Goal: Transaction & Acquisition: Purchase product/service

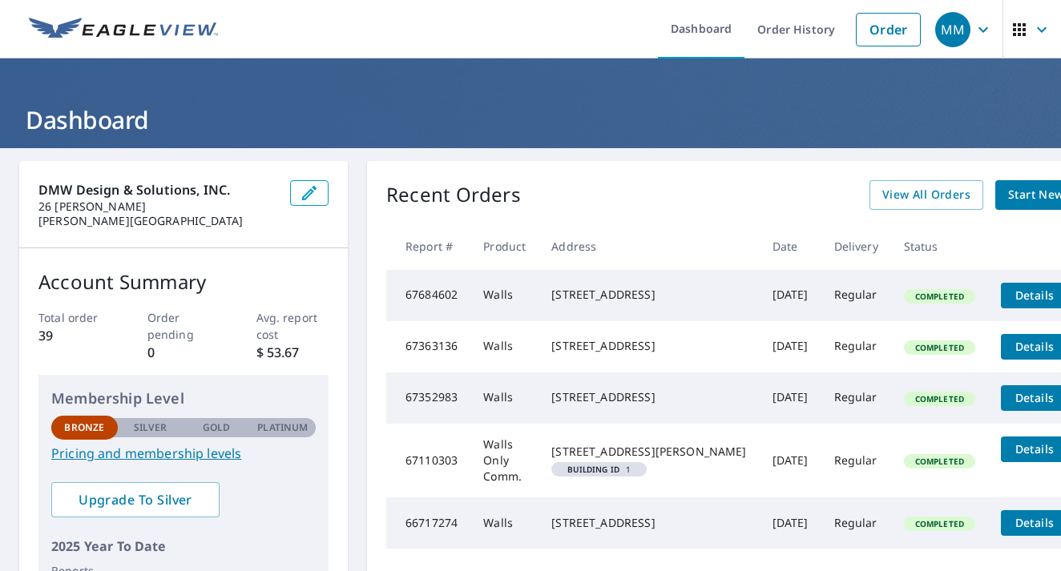
click at [1008, 199] on span "Start New Order" at bounding box center [1054, 195] width 93 height 20
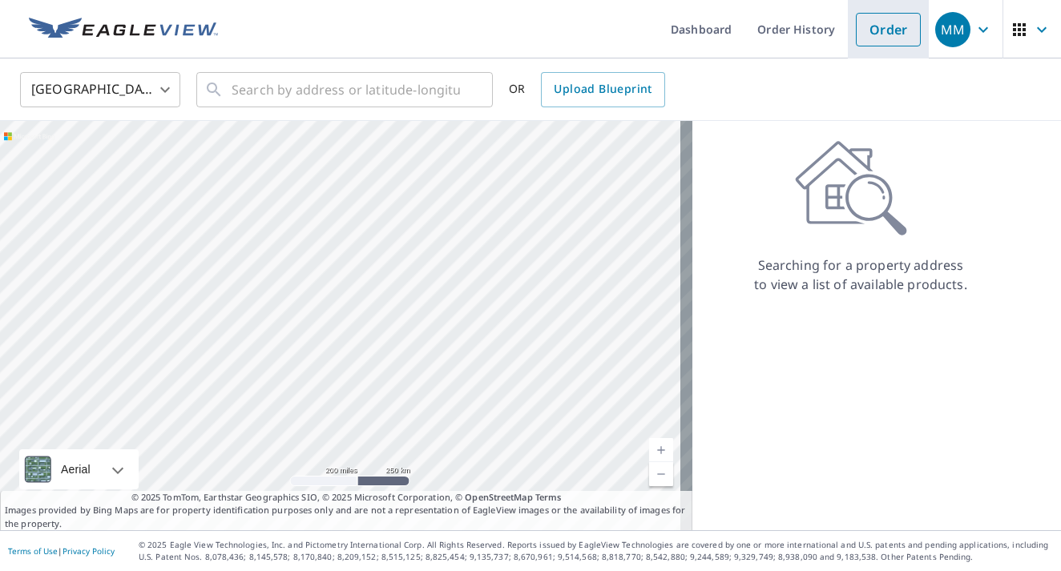
click at [880, 36] on link "Order" at bounding box center [888, 30] width 65 height 34
click at [384, 87] on input "text" at bounding box center [346, 89] width 228 height 45
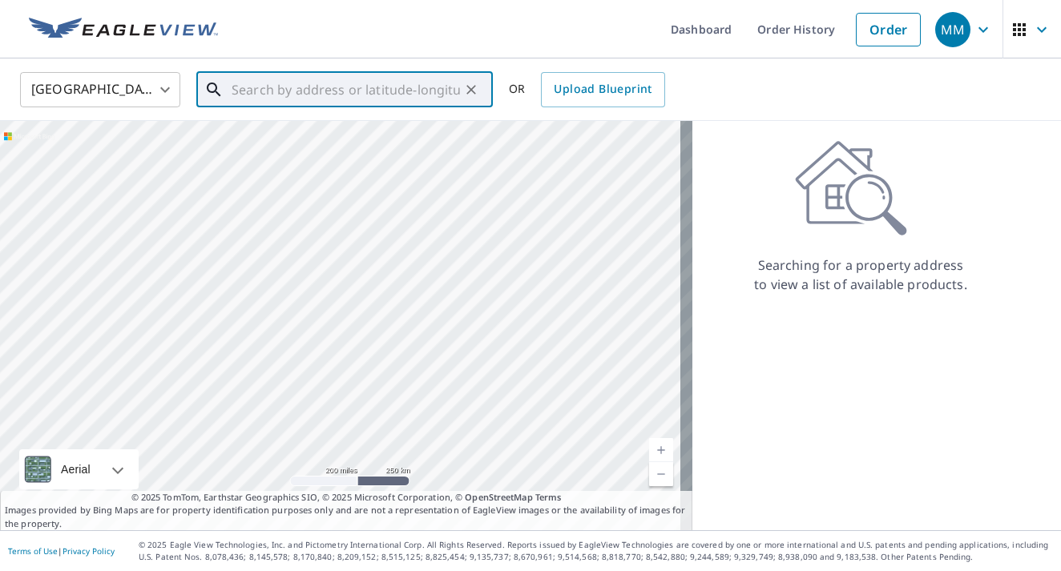
paste input "[STREET_ADDRESS][US_STATE]"
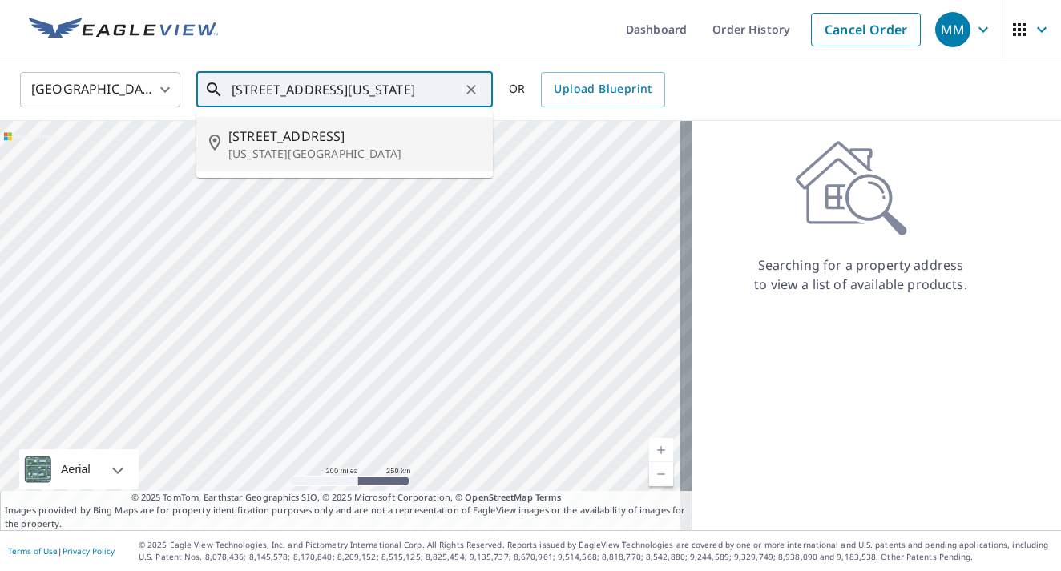
click at [308, 137] on span "[STREET_ADDRESS]" at bounding box center [354, 136] width 252 height 19
type input "[STREET_ADDRESS][US_STATE]"
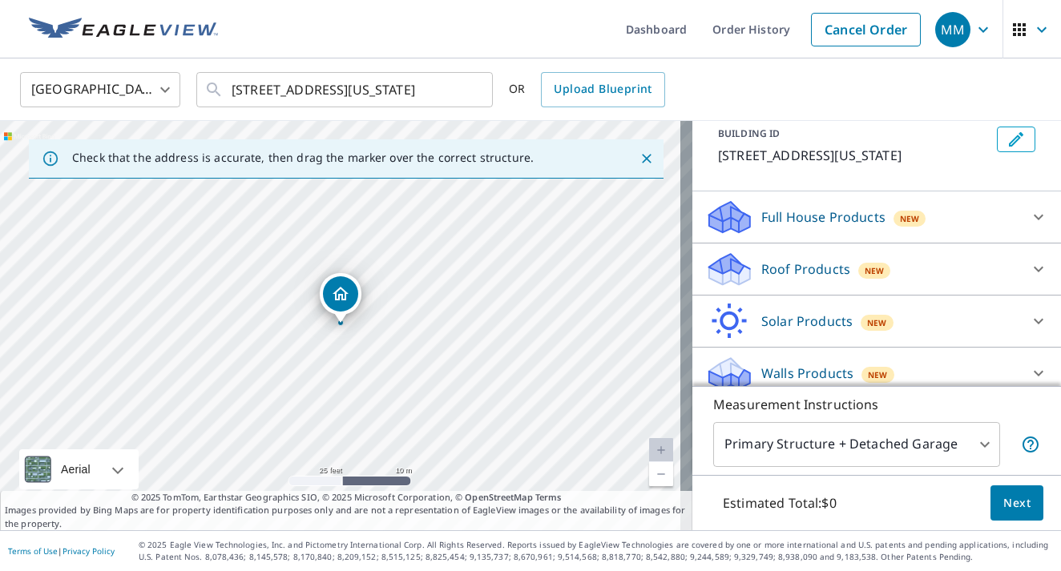
scroll to position [128, 0]
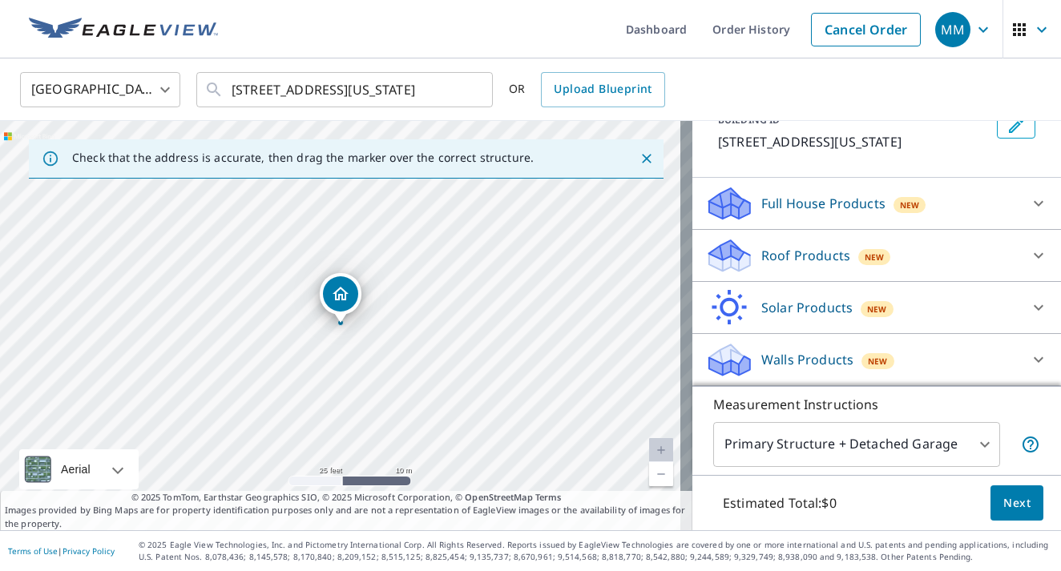
click at [953, 346] on div "Walls Products New" at bounding box center [862, 360] width 314 height 38
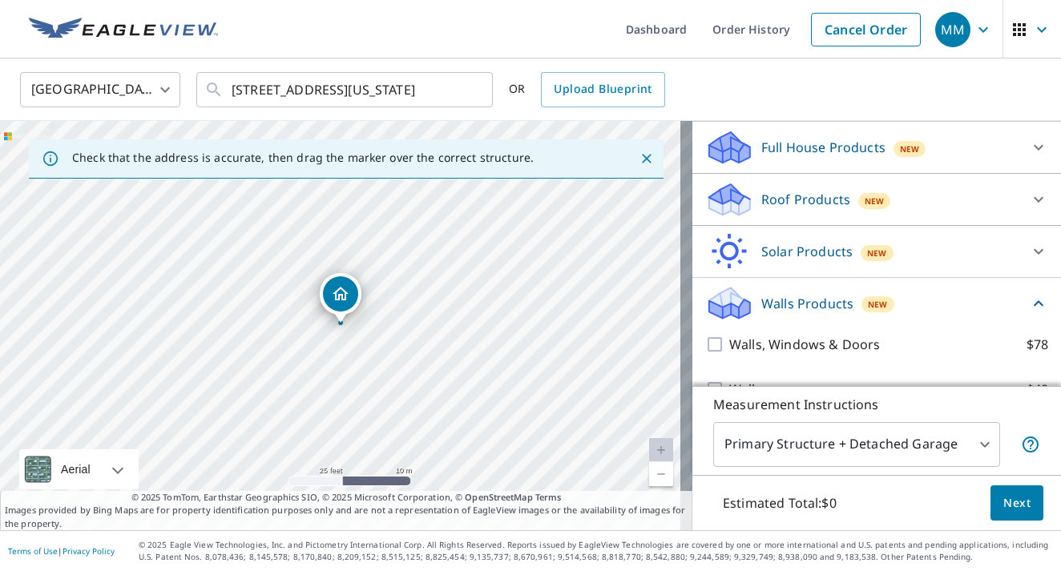
scroll to position [217, 0]
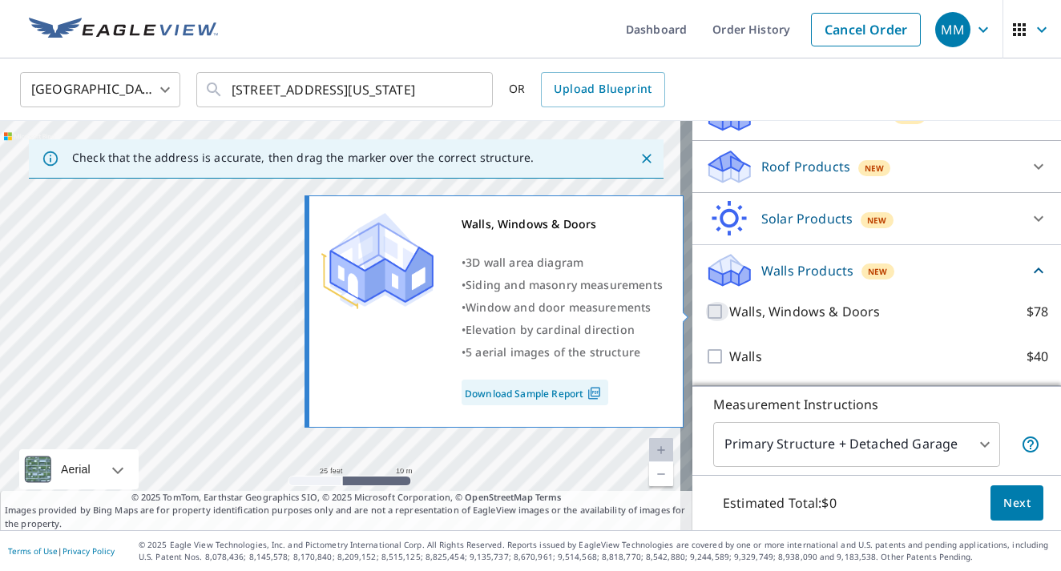
click at [705, 309] on input "Walls, Windows & Doors $78" at bounding box center [717, 311] width 24 height 19
checkbox input "true"
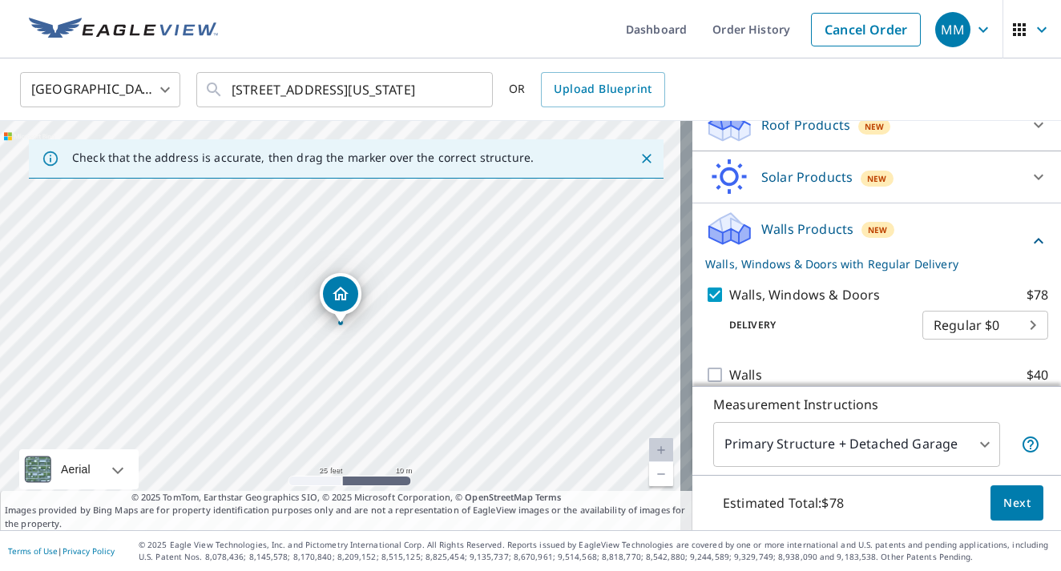
scroll to position [277, 0]
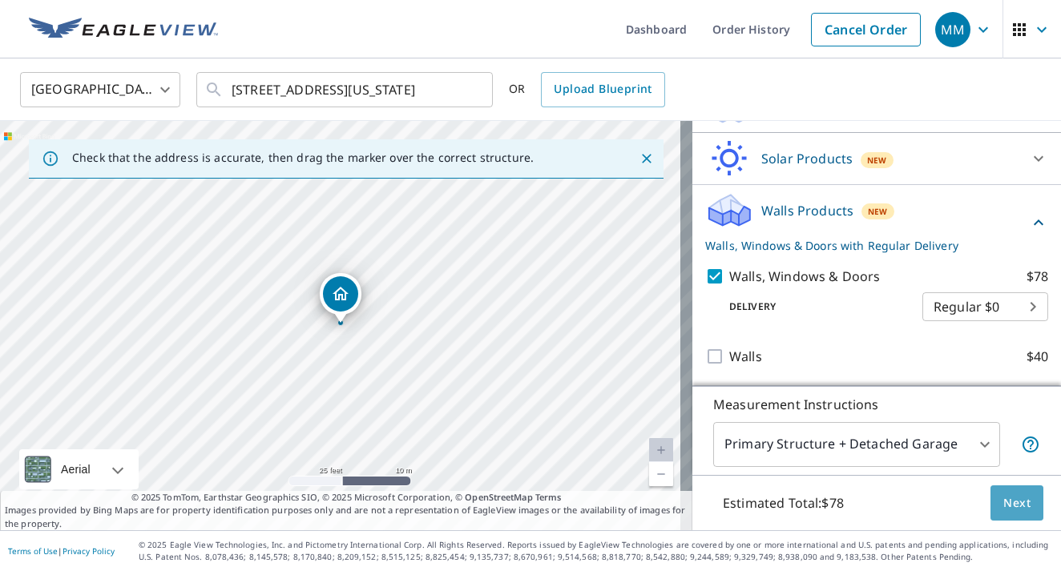
click at [1017, 506] on button "Next" at bounding box center [1016, 503] width 53 height 36
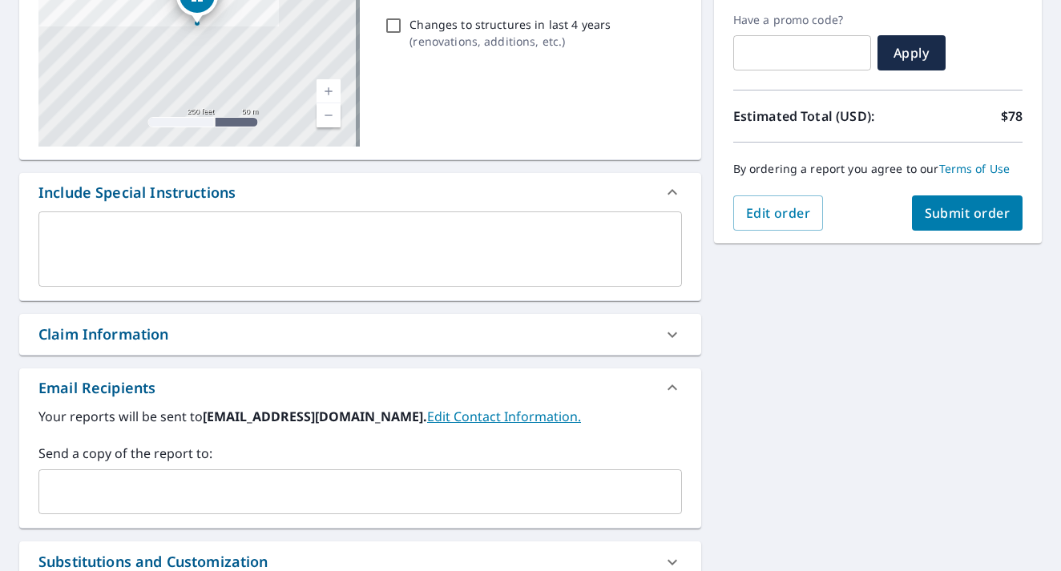
scroll to position [381, 0]
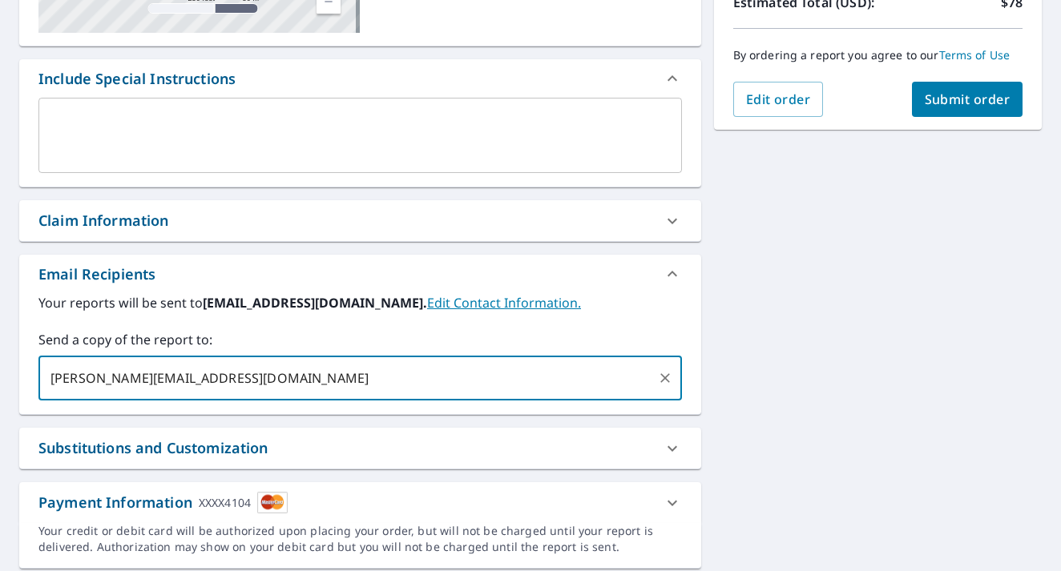
type input "[PERSON_NAME][EMAIL_ADDRESS][DOMAIN_NAME]"
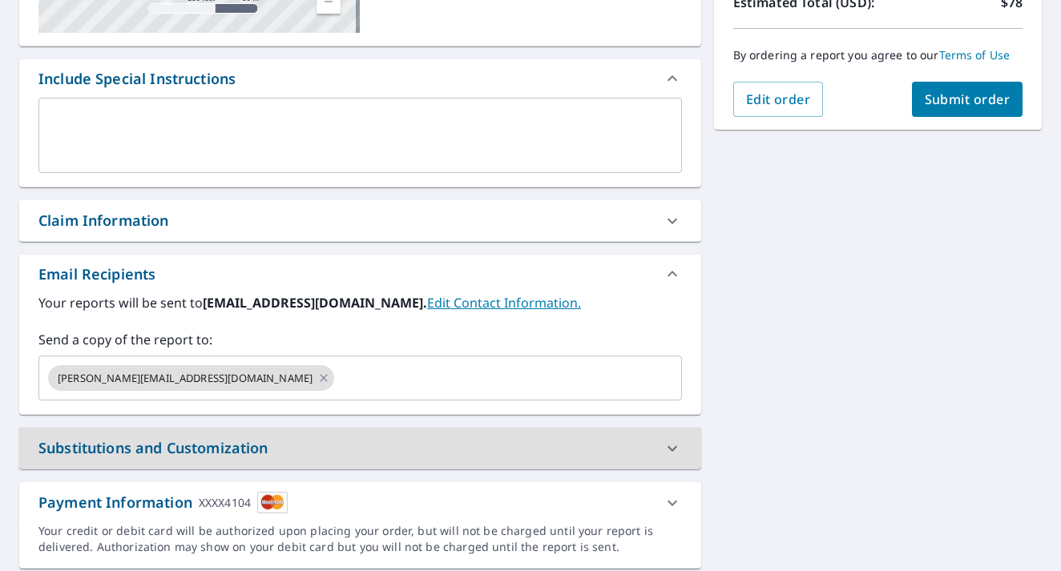
click at [936, 110] on button "Submit order" at bounding box center [967, 99] width 111 height 35
checkbox input "true"
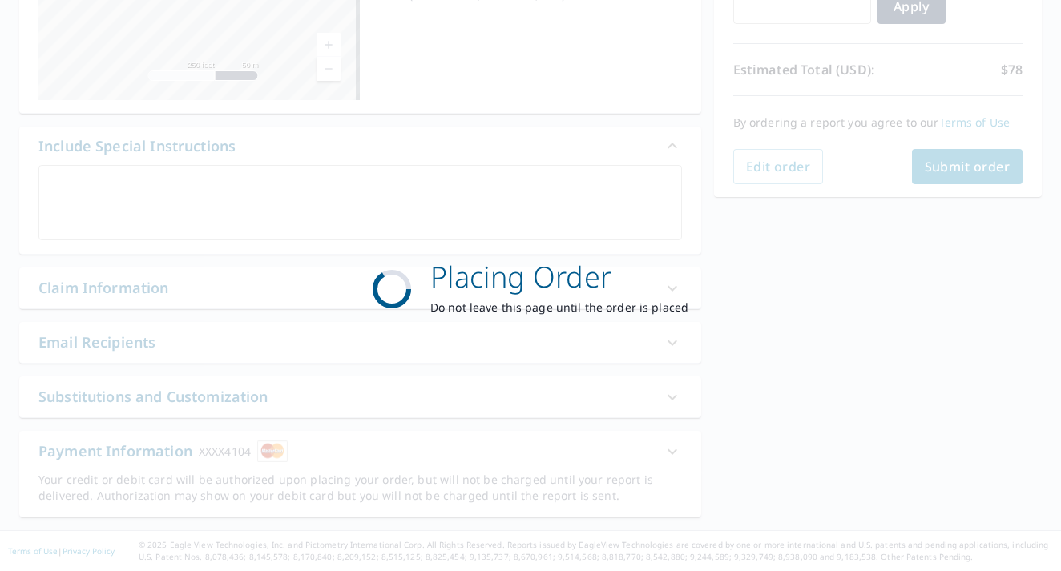
scroll to position [314, 0]
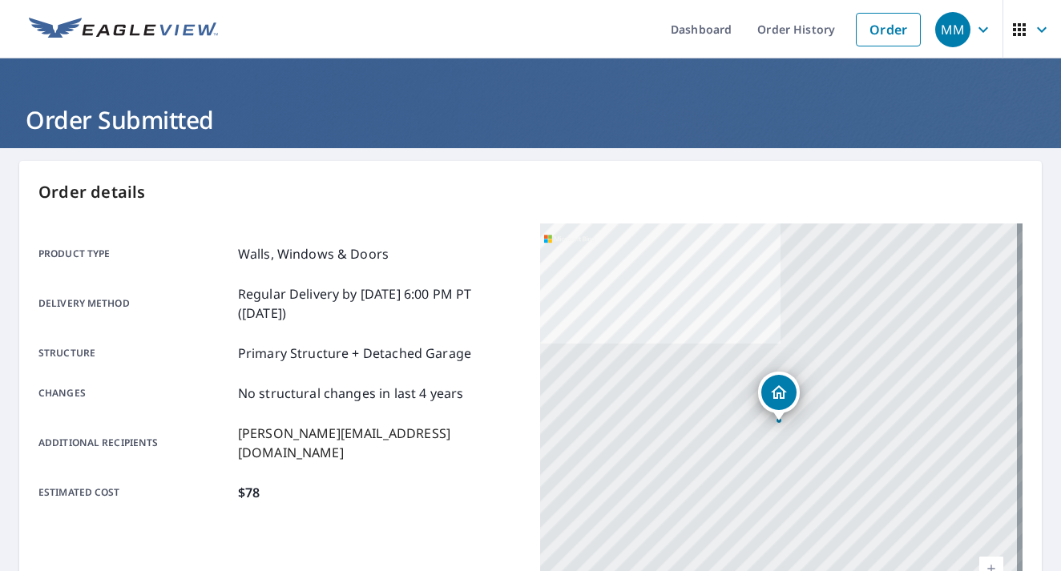
click at [946, 26] on div "MM" at bounding box center [952, 29] width 35 height 35
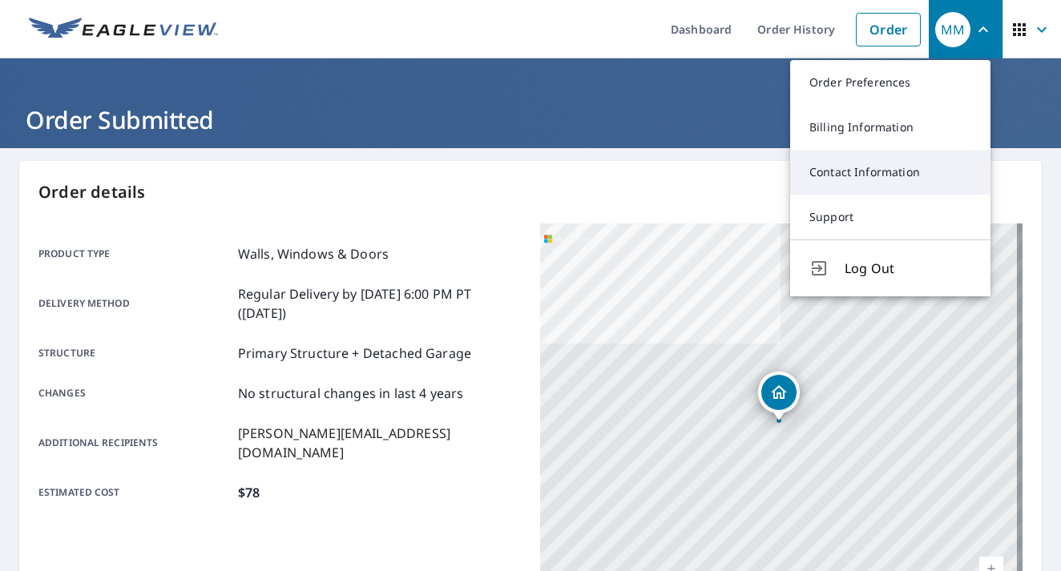
click at [866, 164] on link "Contact Information" at bounding box center [890, 172] width 200 height 45
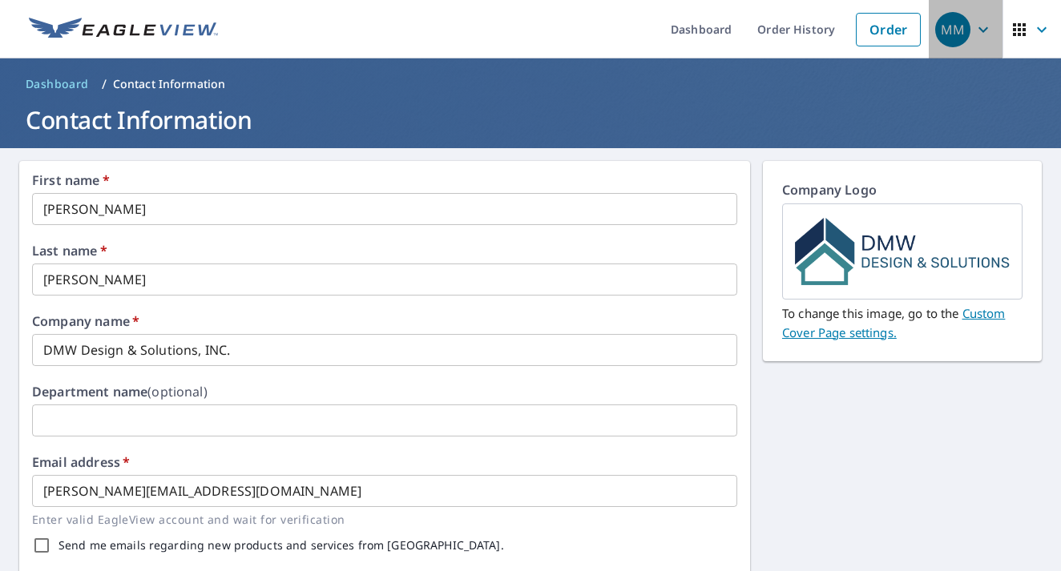
click at [961, 32] on span "MM" at bounding box center [965, 29] width 61 height 38
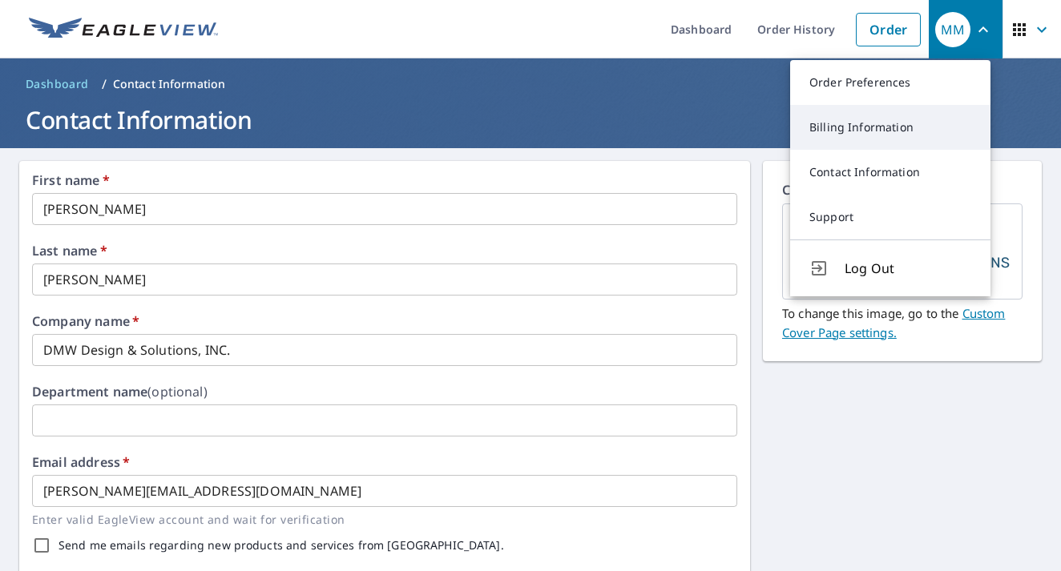
click at [878, 123] on link "Billing Information" at bounding box center [890, 127] width 200 height 45
